Goal: Task Accomplishment & Management: Use online tool/utility

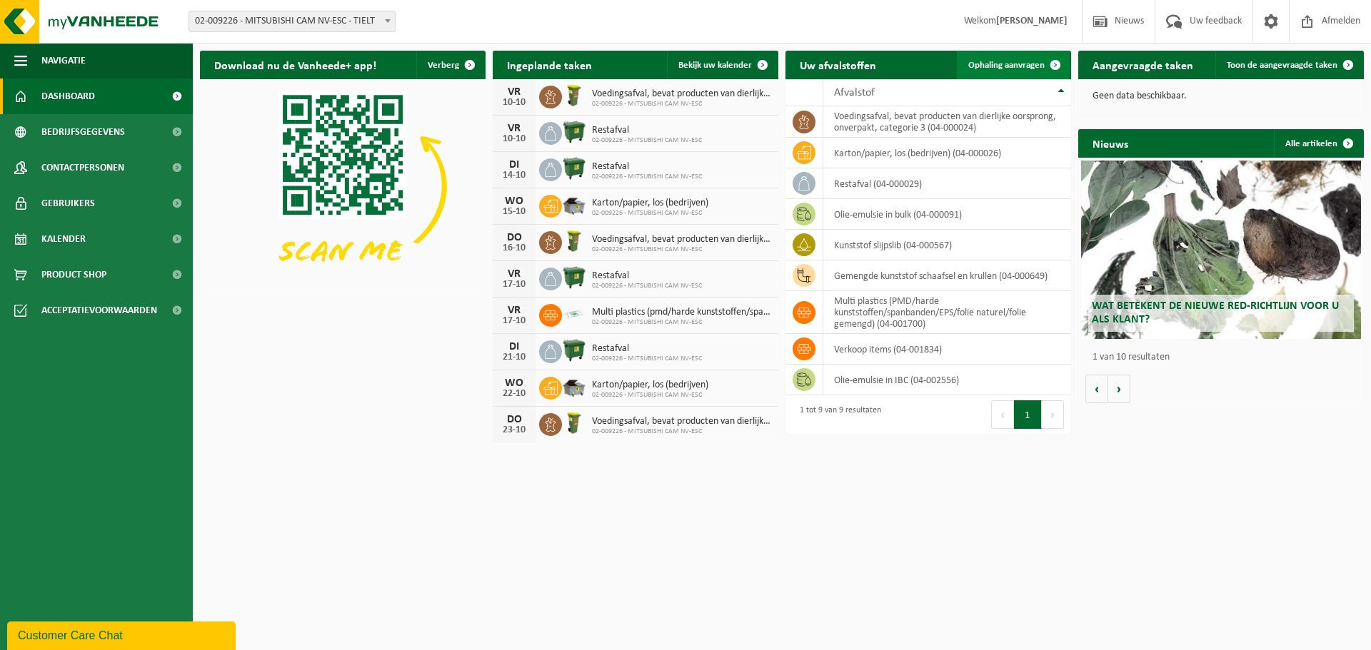
click at [1011, 68] on span "Ophaling aanvragen" at bounding box center [1006, 65] width 76 height 9
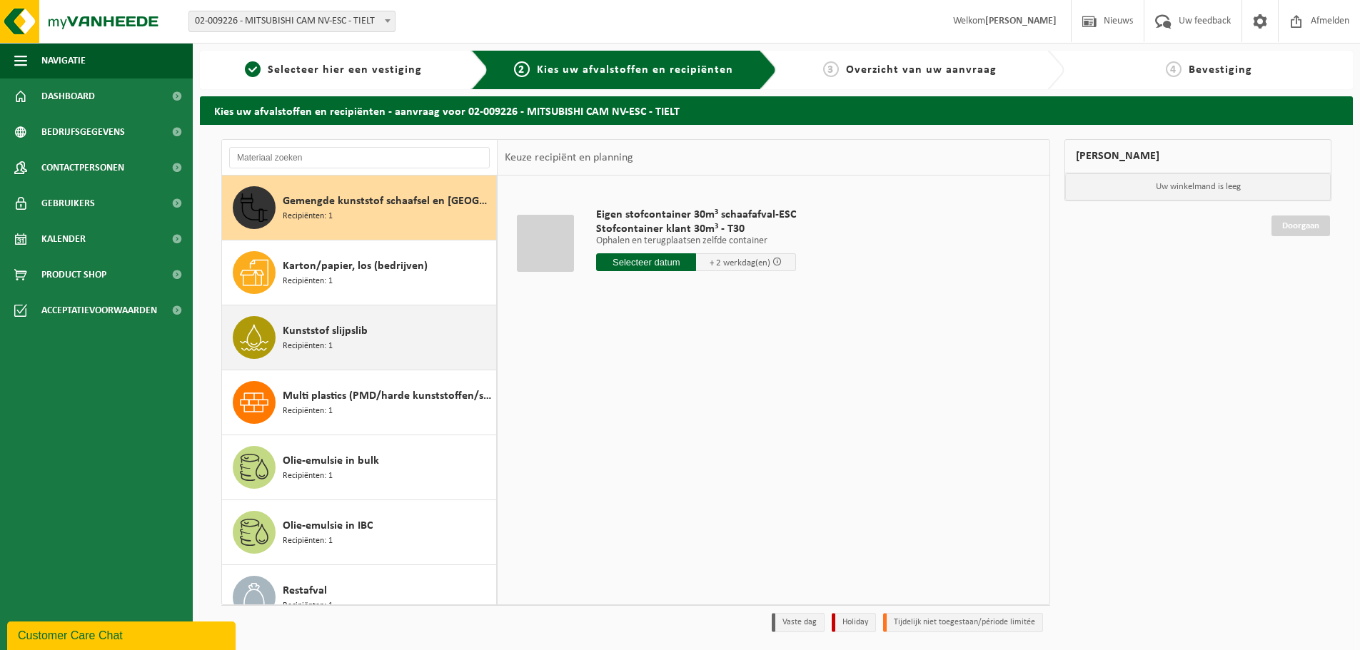
click at [350, 336] on span "Kunststof slijpslib" at bounding box center [325, 331] width 85 height 17
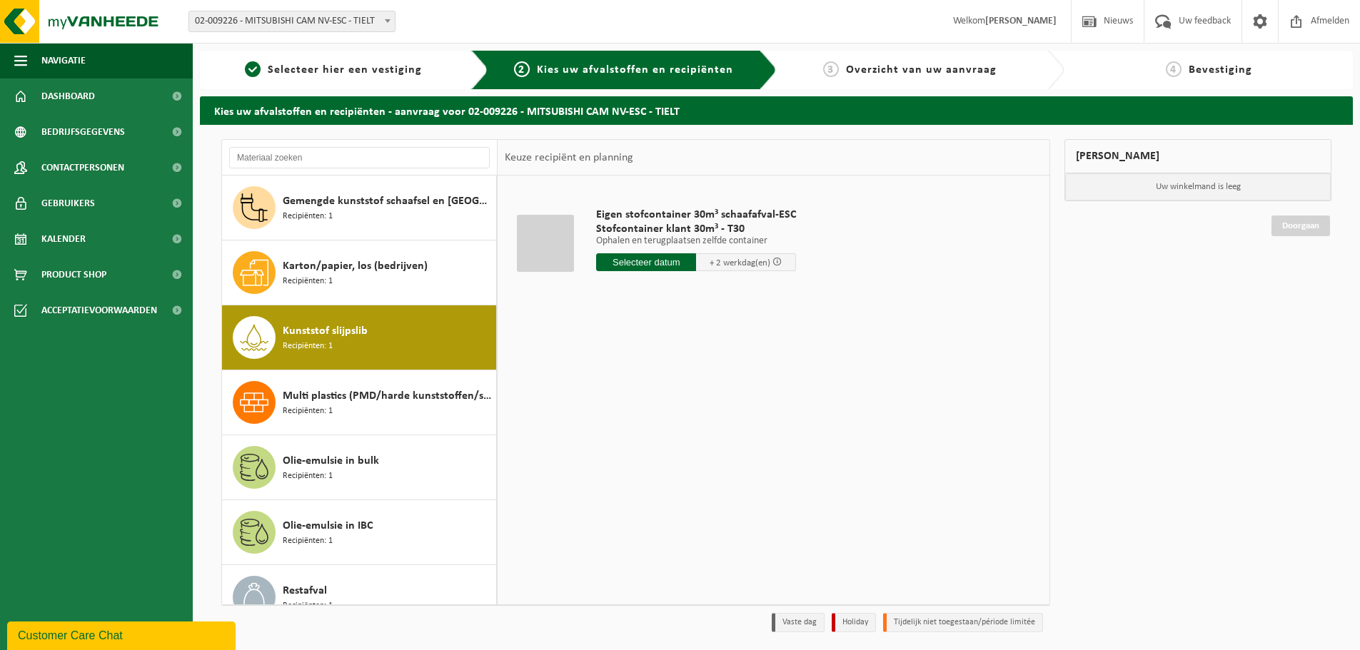
scroll to position [90, 0]
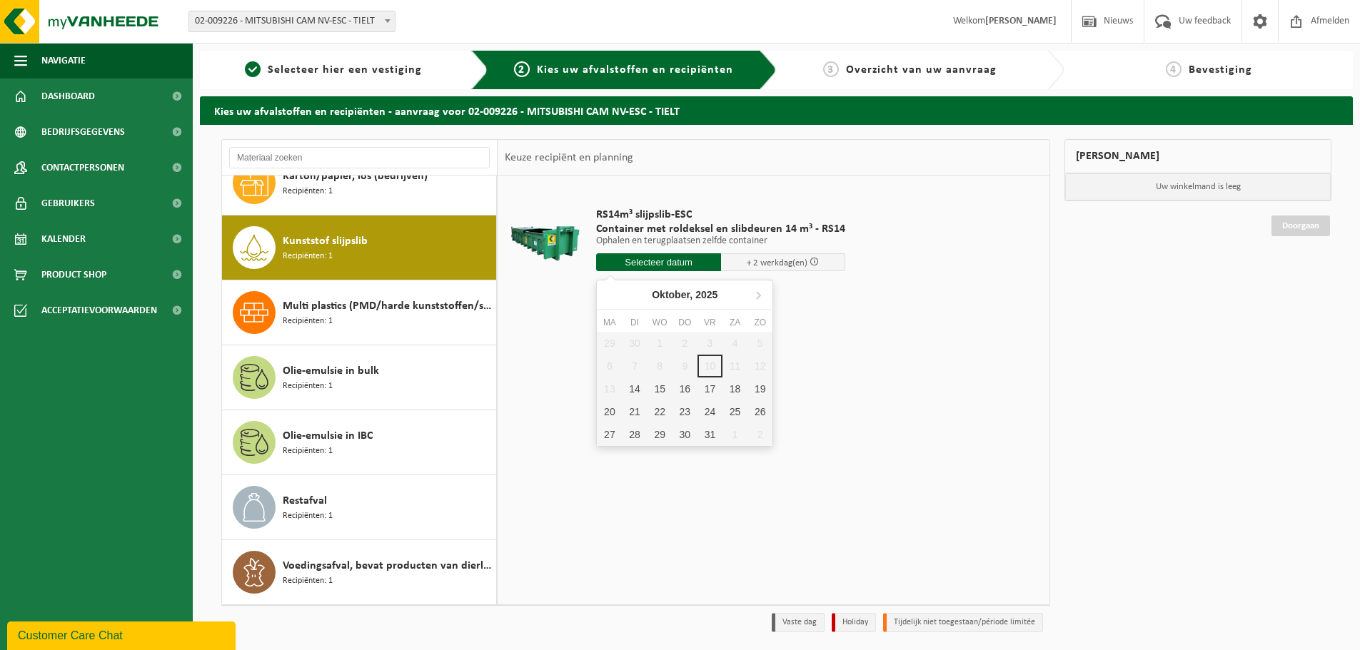
click at [630, 266] on input "text" at bounding box center [658, 262] width 125 height 18
click at [629, 390] on div "14" at bounding box center [634, 389] width 25 height 23
type input "Van 2025-10-14"
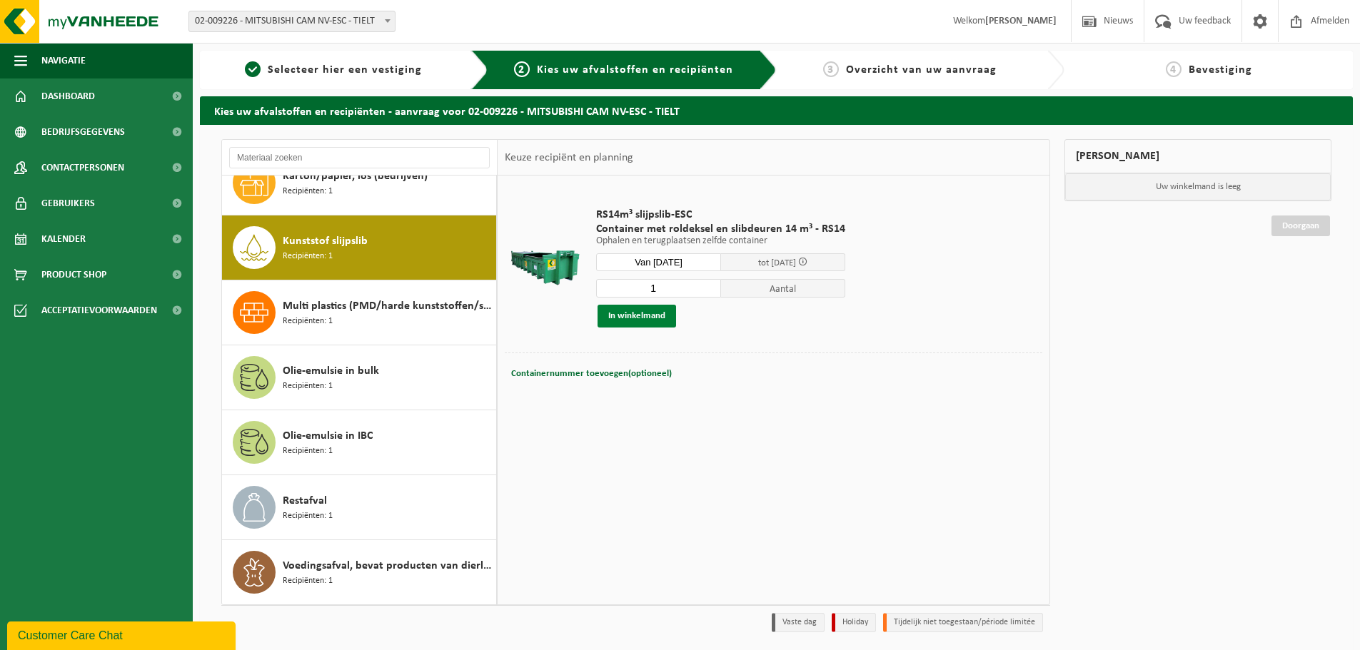
click at [641, 318] on button "In winkelmand" at bounding box center [636, 316] width 79 height 23
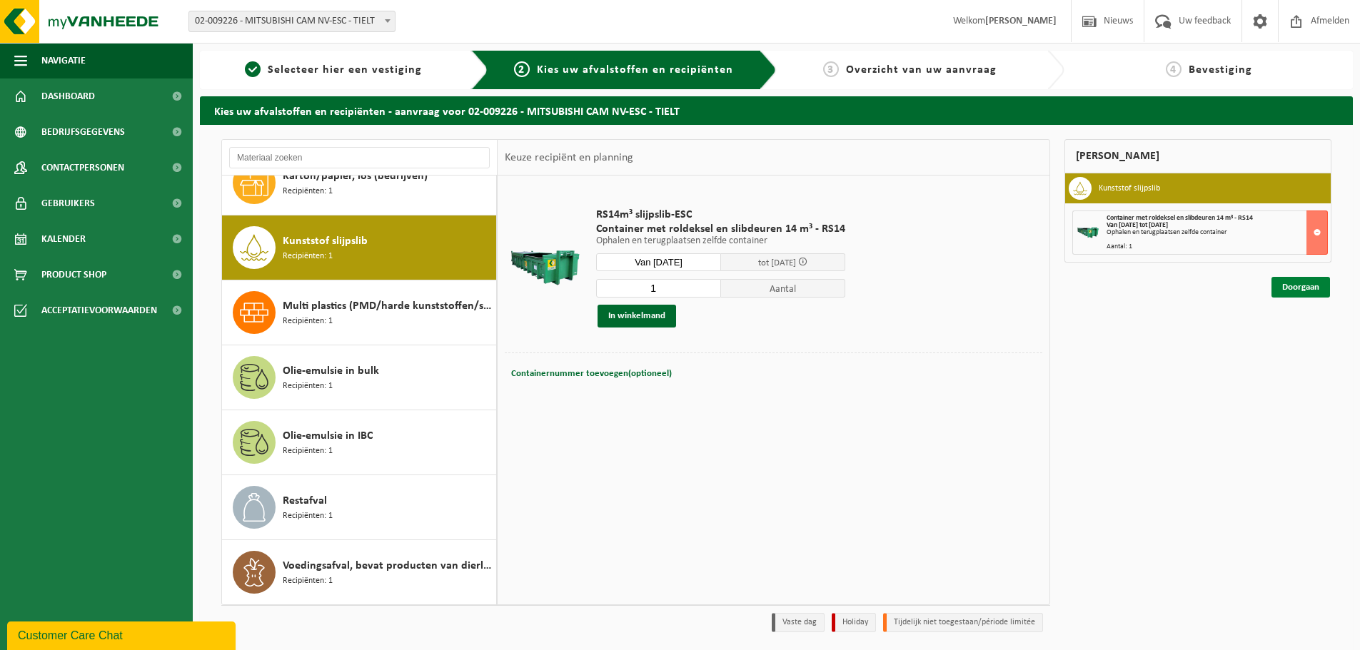
click at [1303, 292] on link "Doorgaan" at bounding box center [1300, 287] width 59 height 21
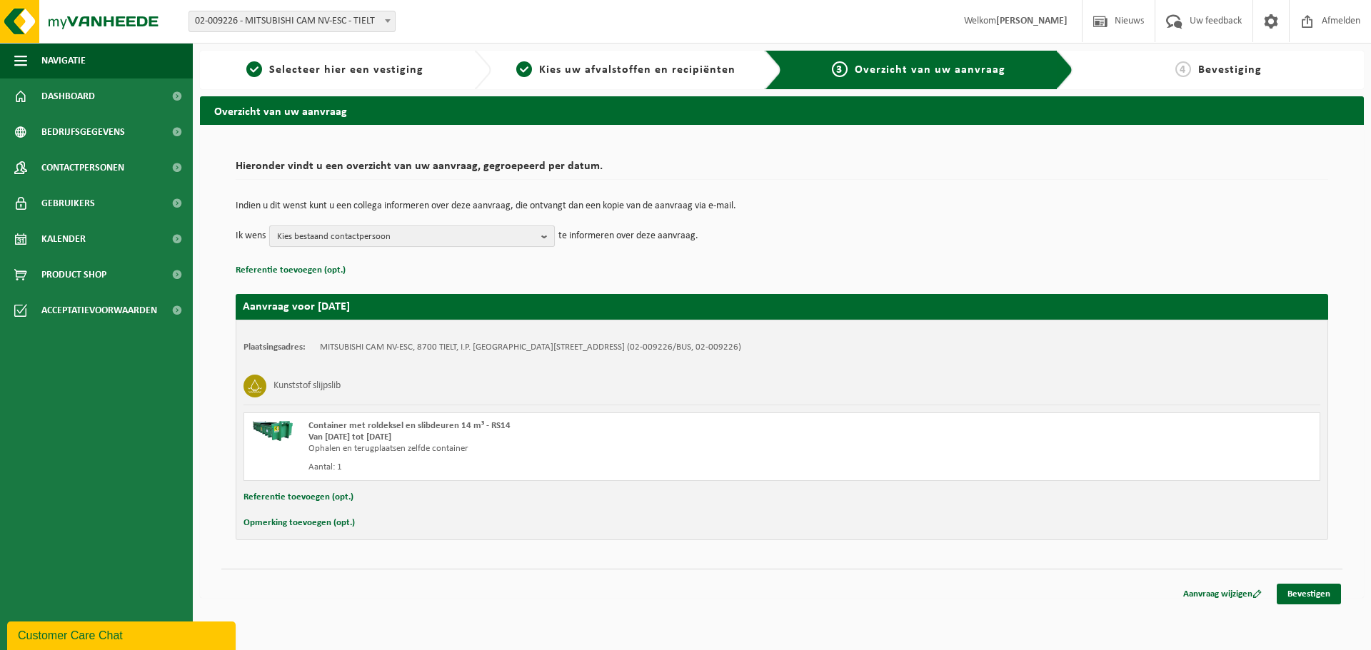
click at [492, 237] on span "Kies bestaand contactpersoon" at bounding box center [406, 236] width 258 height 21
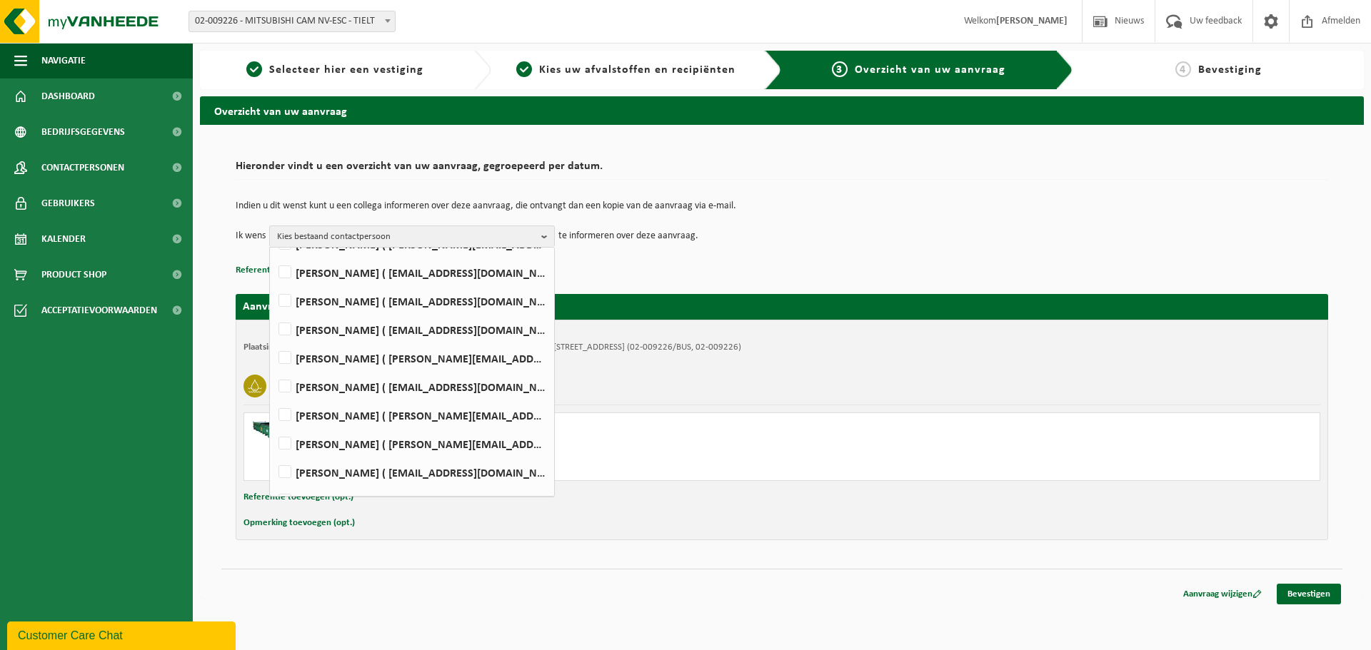
scroll to position [143, 0]
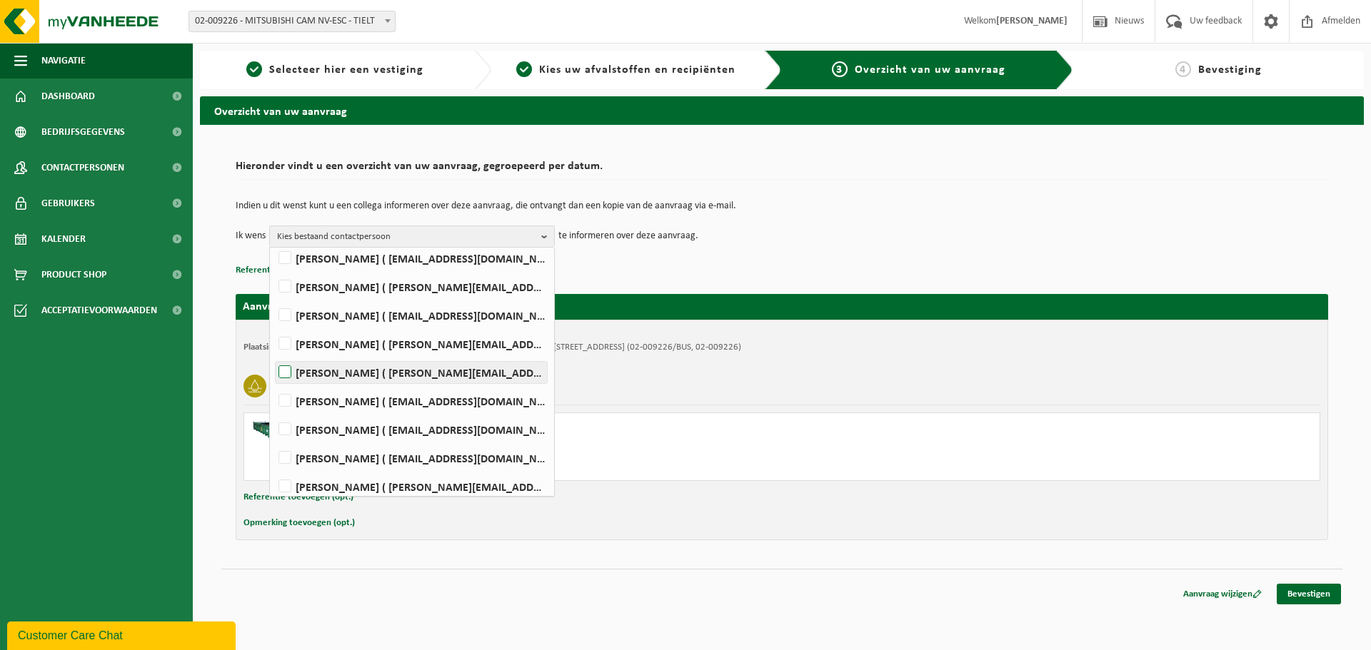
click at [283, 371] on label "Dominique Scharlaeken ( dominique.scharlaeken@mcgc.com )" at bounding box center [411, 372] width 271 height 21
click at [273, 355] on input "Dominique Scharlaeken ( dominique.scharlaeken@mcgc.com )" at bounding box center [273, 354] width 1 height 1
checkbox input "true"
click at [949, 370] on div "Kunststof slijpslib" at bounding box center [781, 386] width 1076 height 37
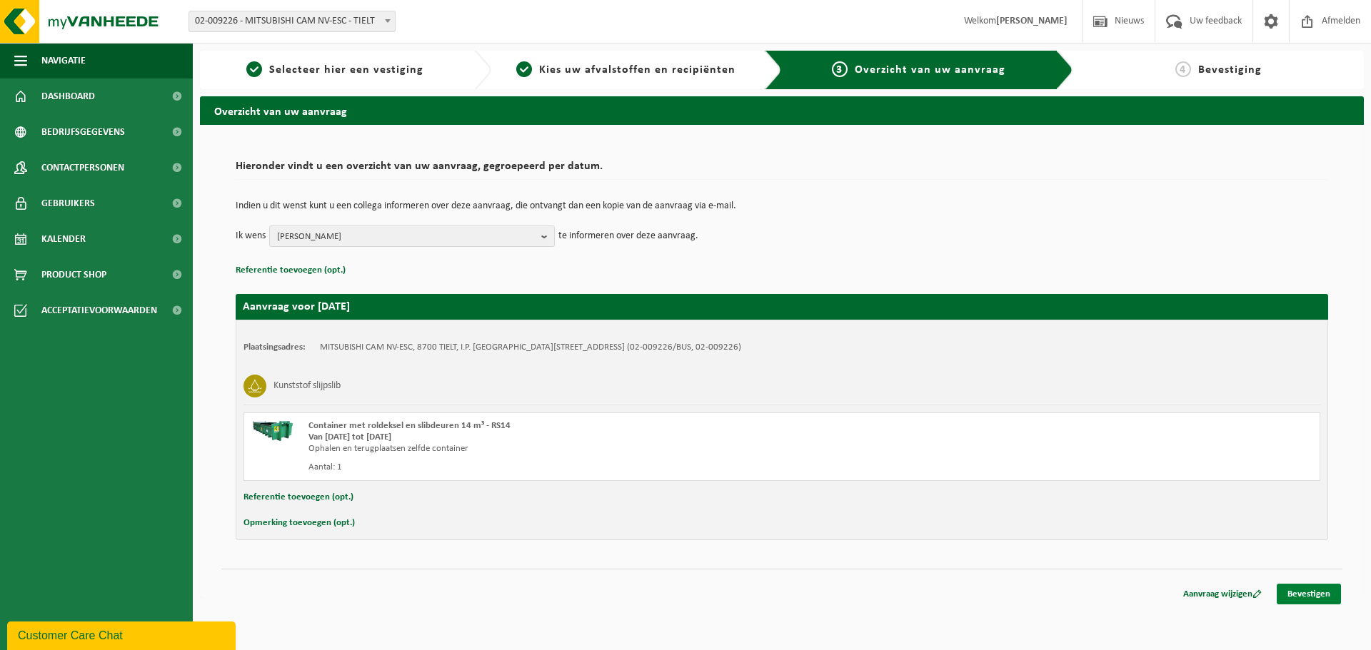
click at [1302, 594] on link "Bevestigen" at bounding box center [1308, 594] width 64 height 21
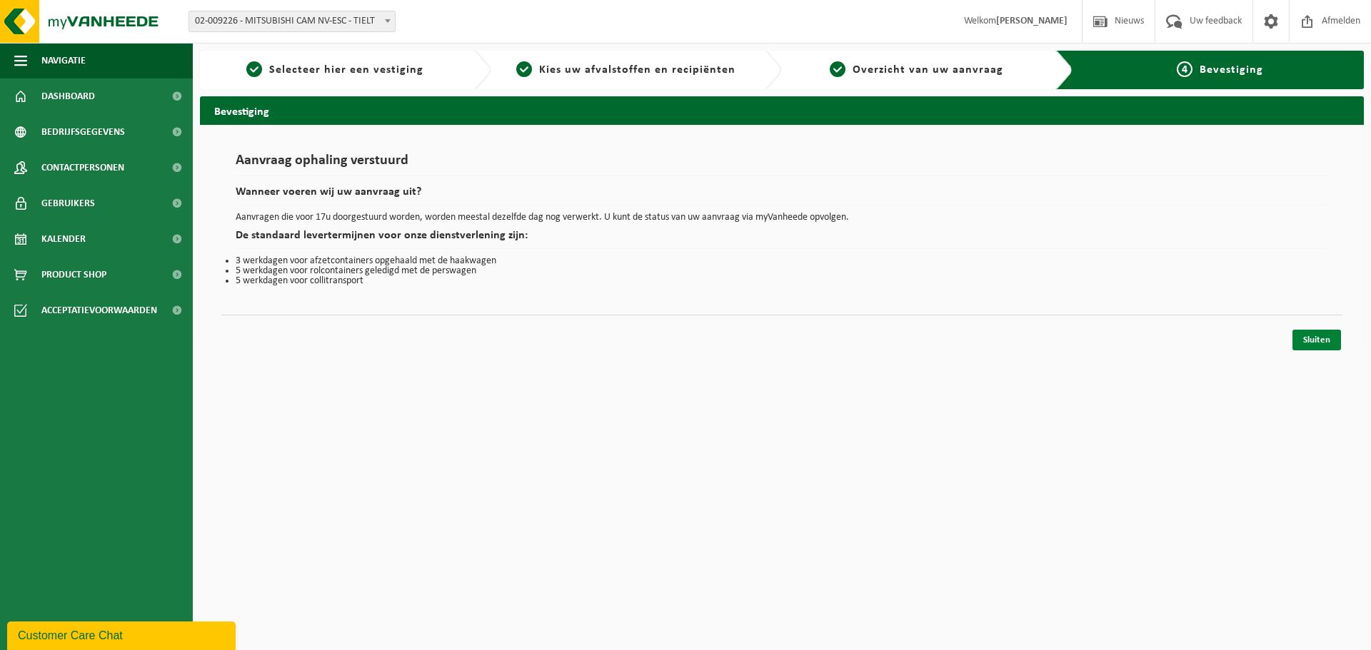
click at [1331, 350] on link "Sluiten" at bounding box center [1316, 340] width 49 height 21
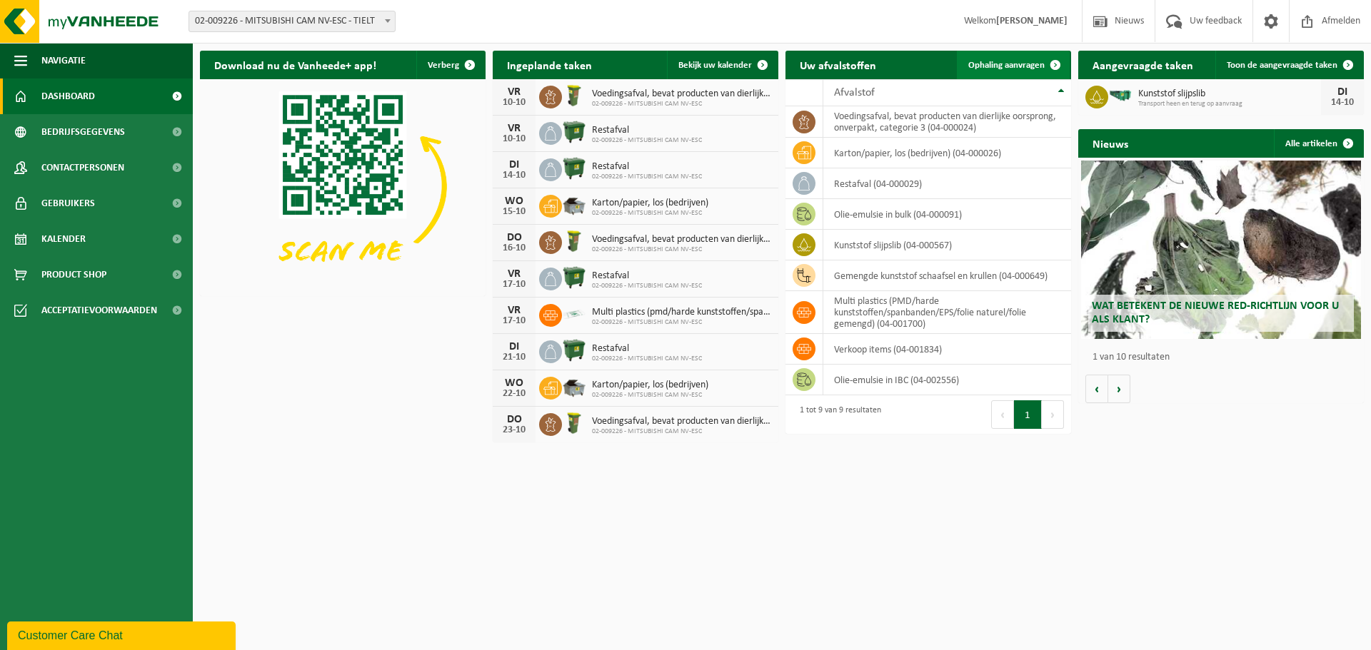
click at [1021, 63] on span "Ophaling aanvragen" at bounding box center [1006, 65] width 76 height 9
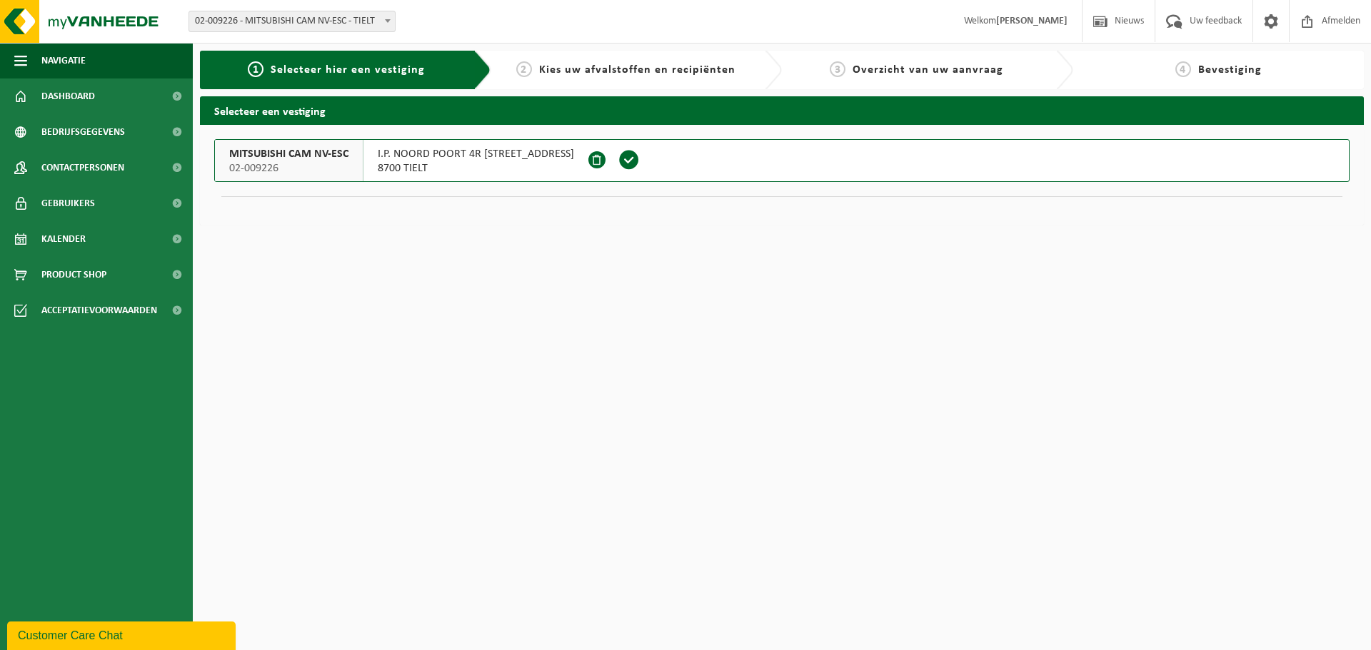
click at [483, 155] on span "I.P. NOORD POORT 4R [STREET_ADDRESS]" at bounding box center [476, 154] width 196 height 14
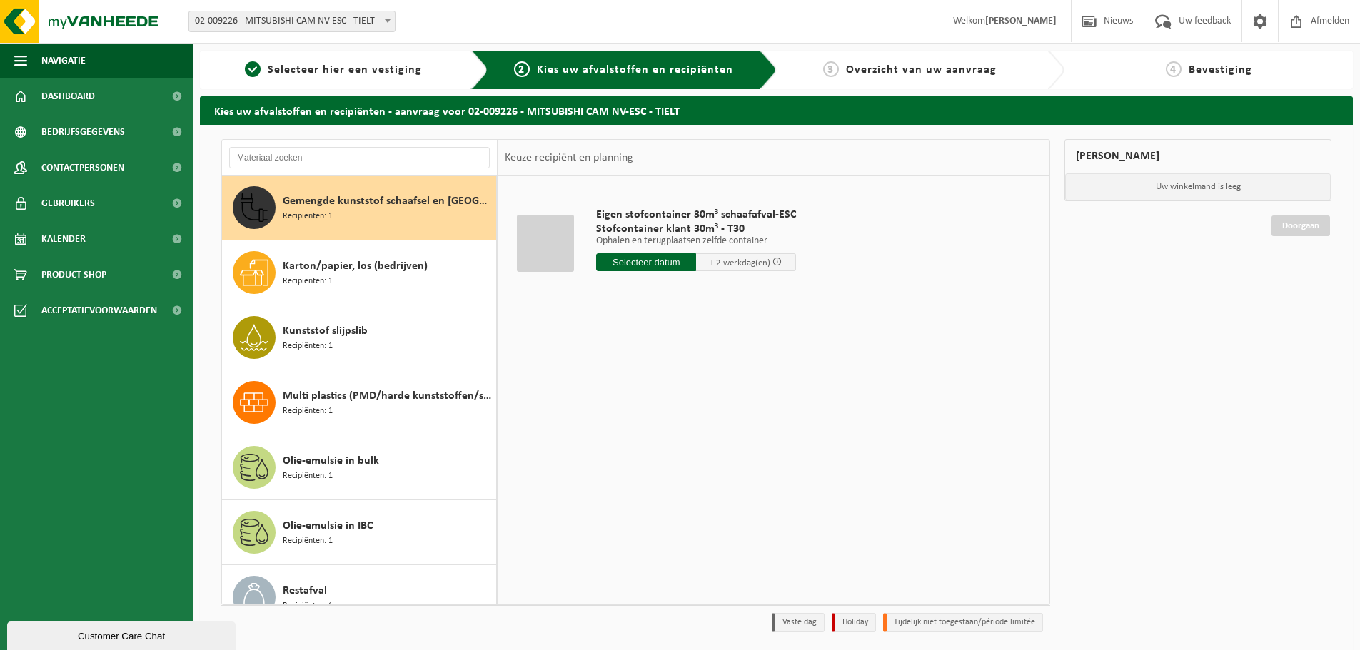
click at [349, 201] on span "Gemengde kunststof schaafsel en [GEOGRAPHIC_DATA]" at bounding box center [388, 201] width 210 height 17
click at [654, 267] on input "text" at bounding box center [646, 262] width 100 height 18
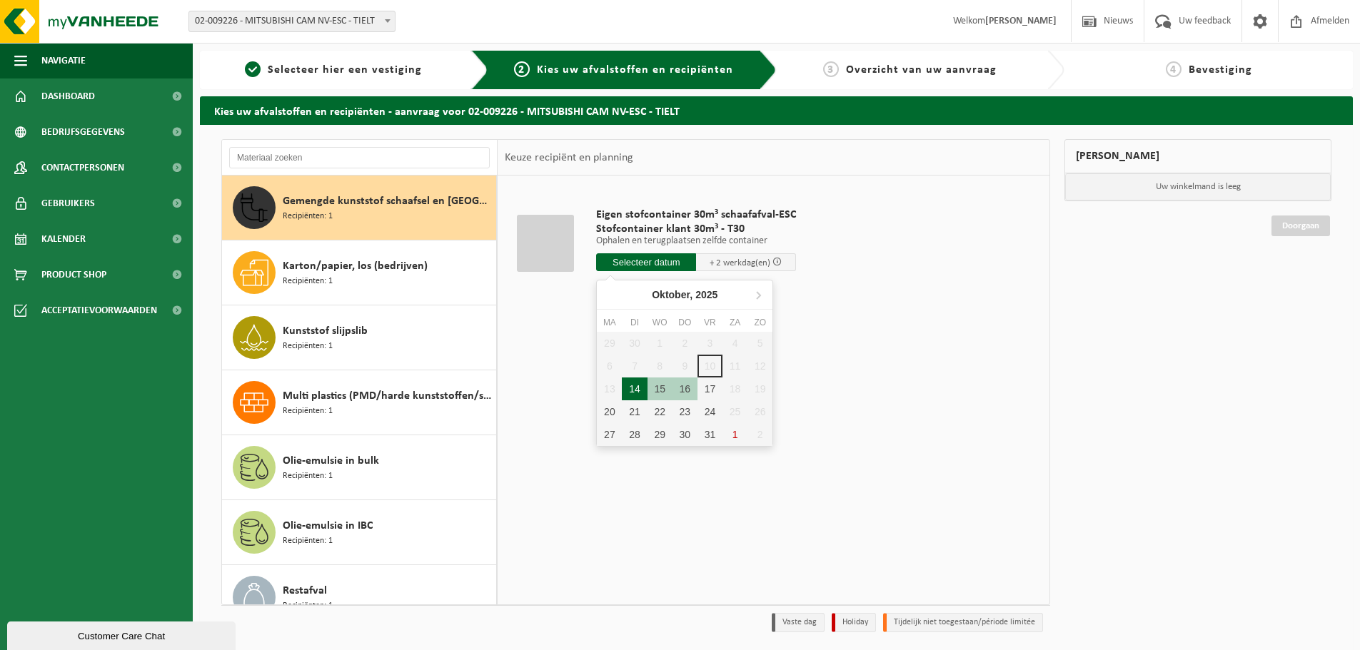
click at [631, 388] on div "14" at bounding box center [634, 389] width 25 height 23
type input "Van 2025-10-14"
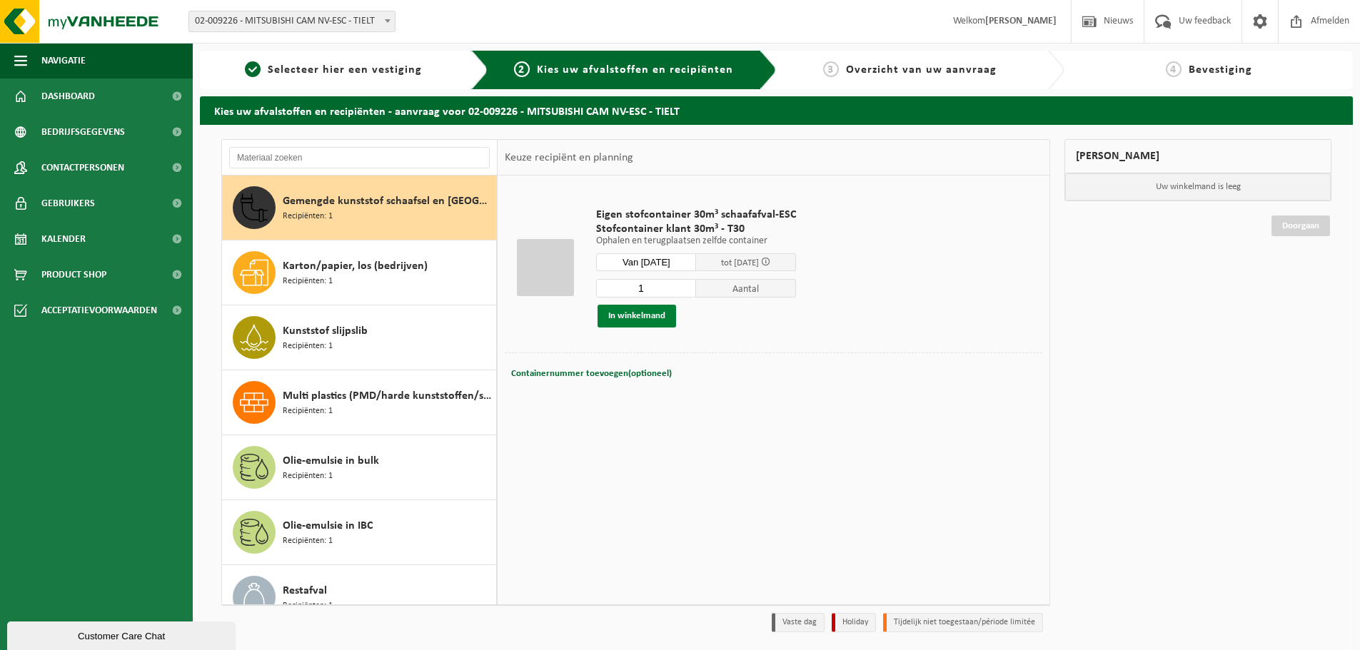
click at [633, 311] on button "In winkelmand" at bounding box center [636, 316] width 79 height 23
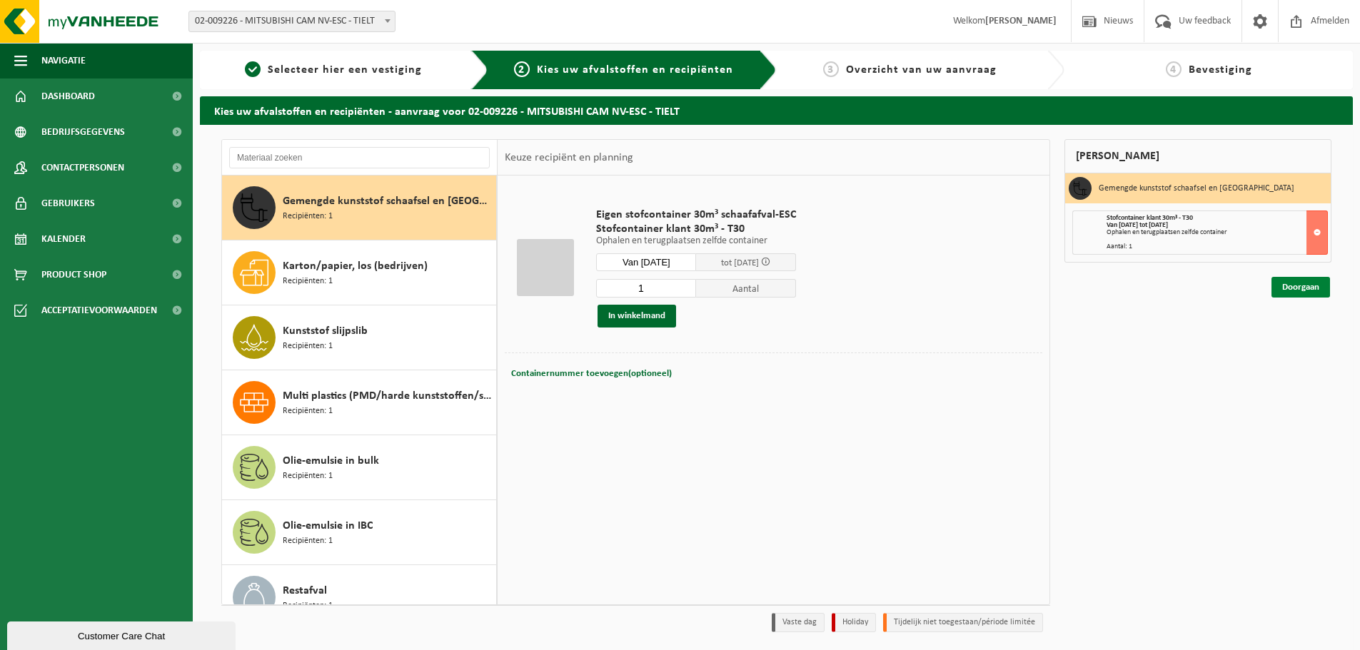
click at [1303, 288] on link "Doorgaan" at bounding box center [1300, 287] width 59 height 21
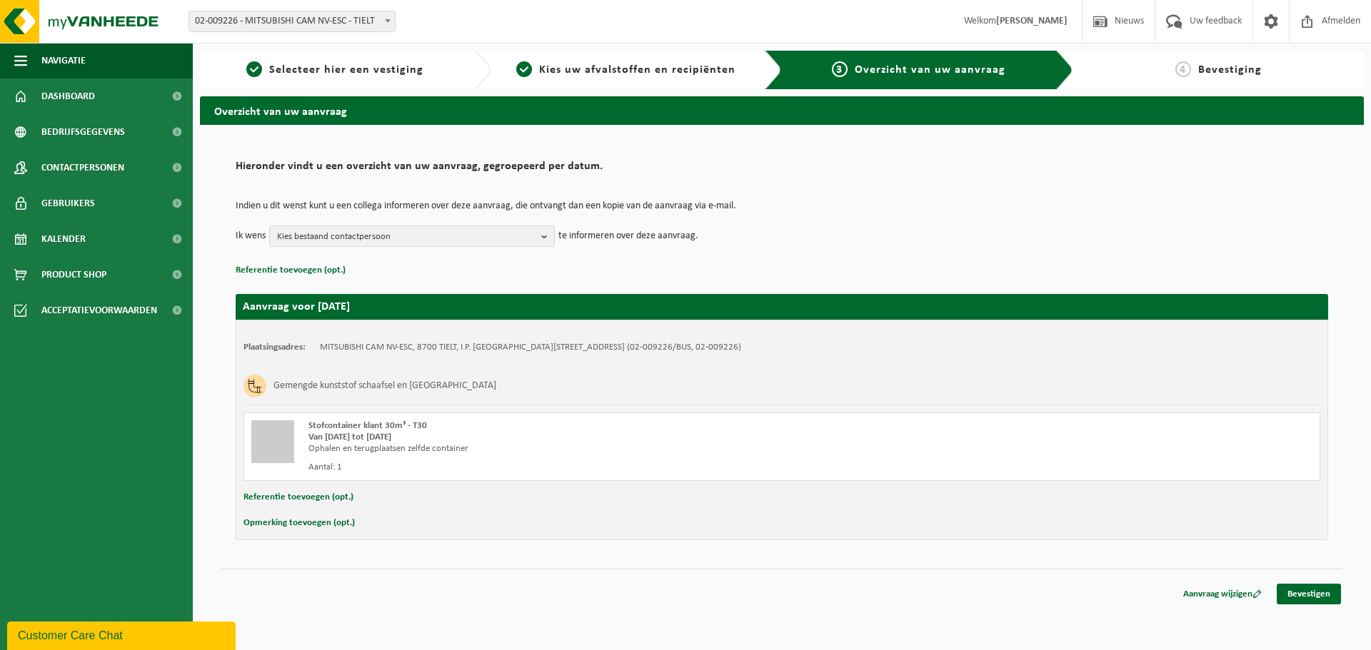
click at [296, 522] on button "Opmerking toevoegen (opt.)" at bounding box center [298, 523] width 111 height 19
click at [377, 523] on input "text" at bounding box center [809, 524] width 992 height 21
type input "Graag ophaling voorzien op dinsdag 14/10/25 vanaf 13 uur. Bedankt"
click at [1331, 597] on link "Bevestigen" at bounding box center [1308, 597] width 64 height 21
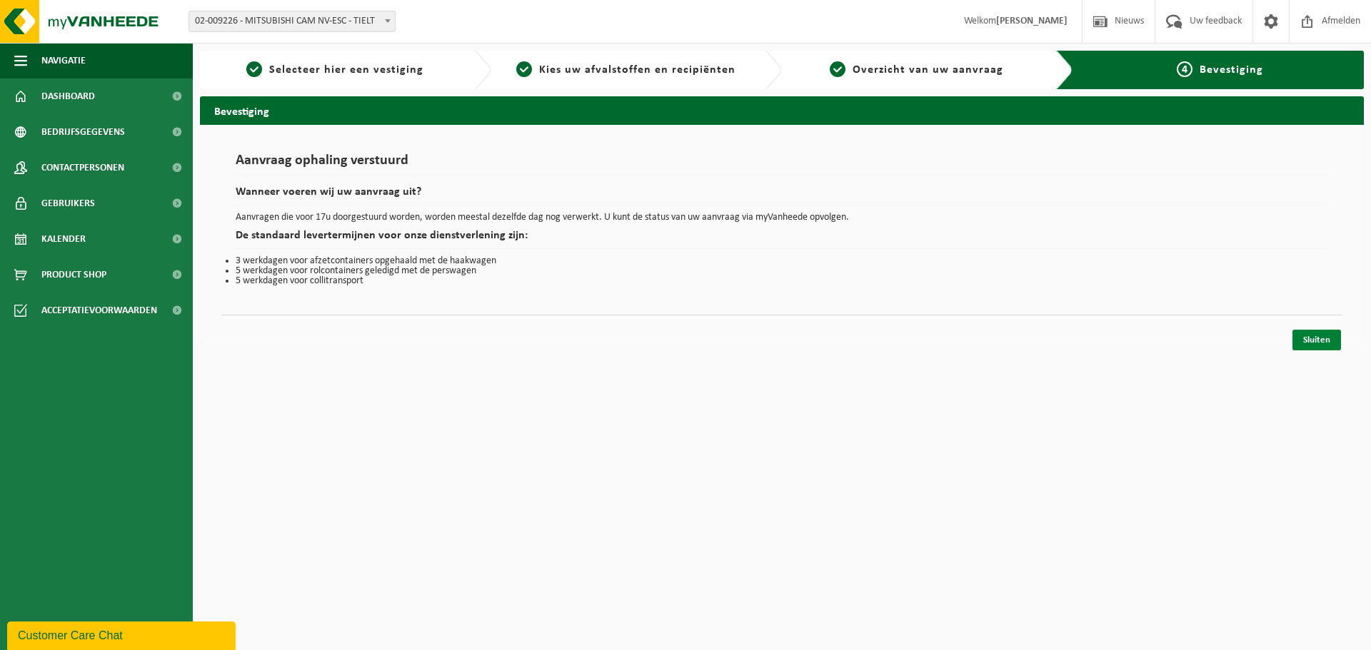
click at [1324, 344] on link "Sluiten" at bounding box center [1316, 340] width 49 height 21
